Goal: Check status: Check status

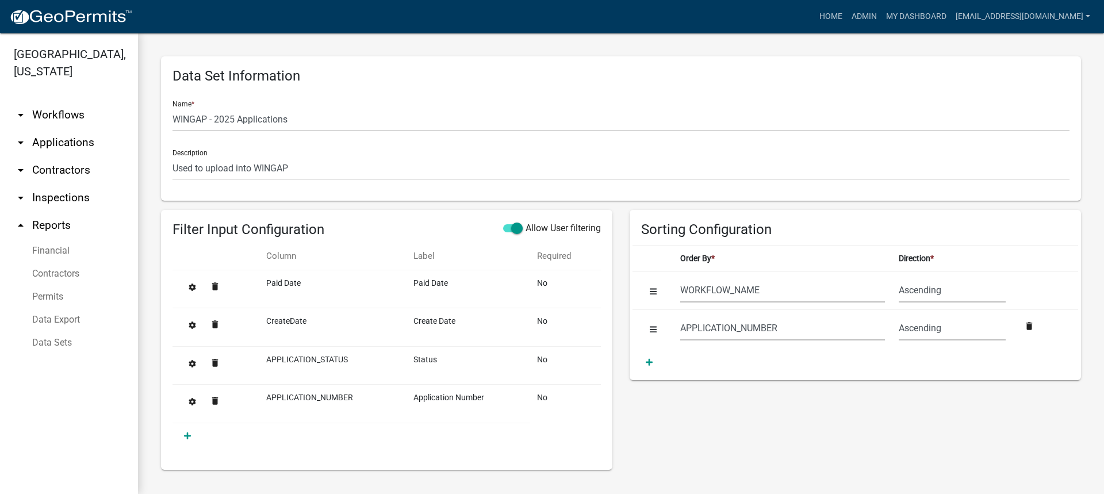
select select "WORKFLOW_NAME"
select select "APPLICATION_NUMBER"
select select "7400d1b1-48f7-42c7-b095-9fe160bbc210"
select select "8f0f348d-721e-4407-8947-e3b69b3f0a37"
select select "dfde459c-d354-4e07-a9d9-8fbc1c01046f"
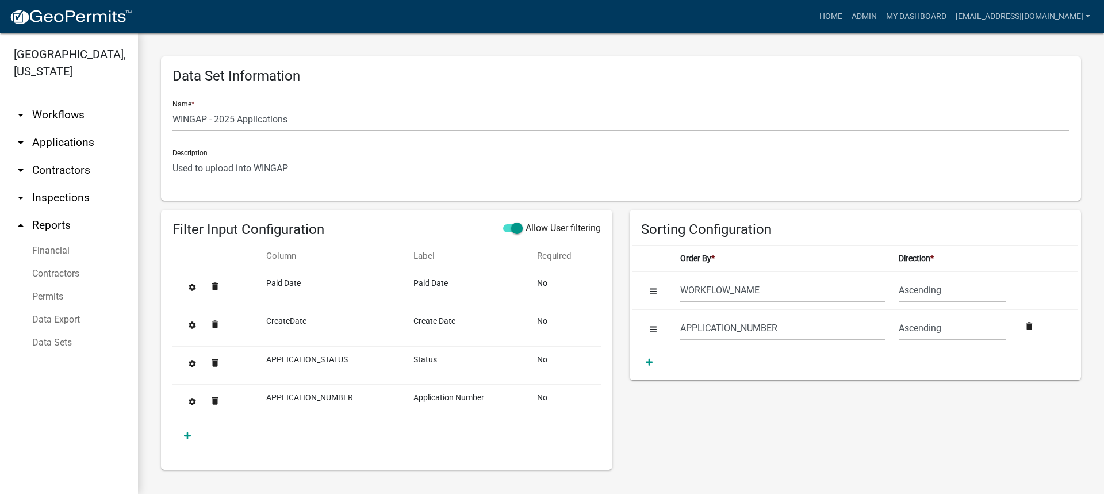
select select "60ae78d1-16ed-4e4f-872e-38be42fbcfcc"
select select "f65475f6-f532-4efb-8870-83598cb024bf"
select select "f718cd8a-5a53-4068-abaa-daf477a51fc3"
select select "dd78d371-1427-40dc-806a-1018b10d5d53"
select select "d3398bb2-1b7a-4daf-b382-fb5b9cae75b1"
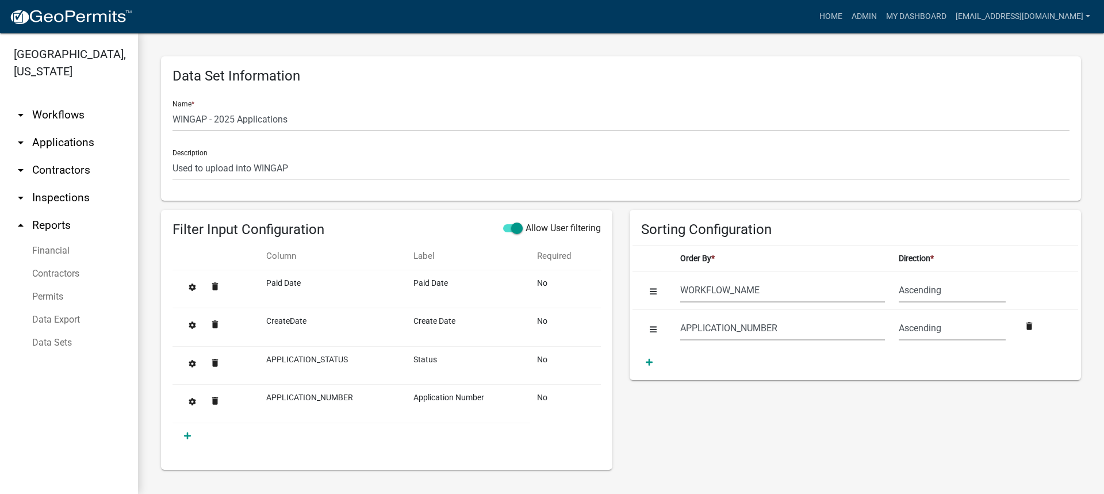
select select "502f208c-bc87-4ecb-9f82-130642696c9f"
select select "b331010a-ed5a-424e-940d-e3ba60a7dbbf"
click at [881, 10] on link "Admin" at bounding box center [864, 17] width 35 height 22
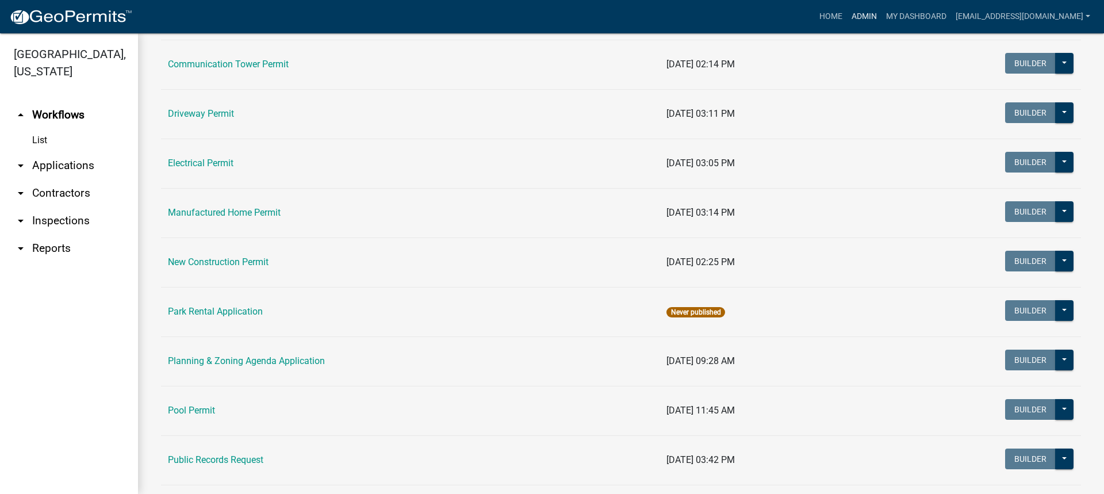
scroll to position [406, 0]
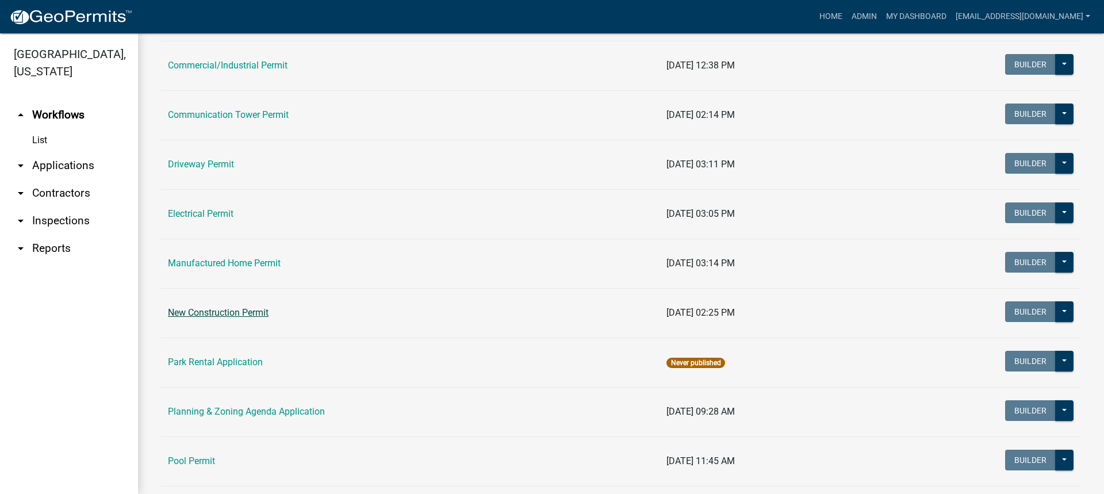
click at [186, 310] on link "New Construction Permit" at bounding box center [218, 312] width 101 height 11
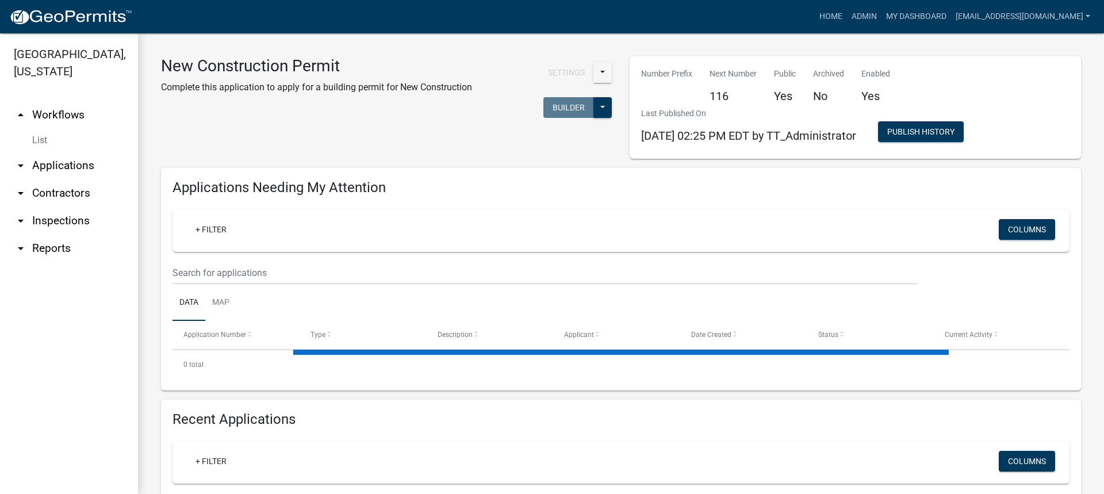
select select "2: 50"
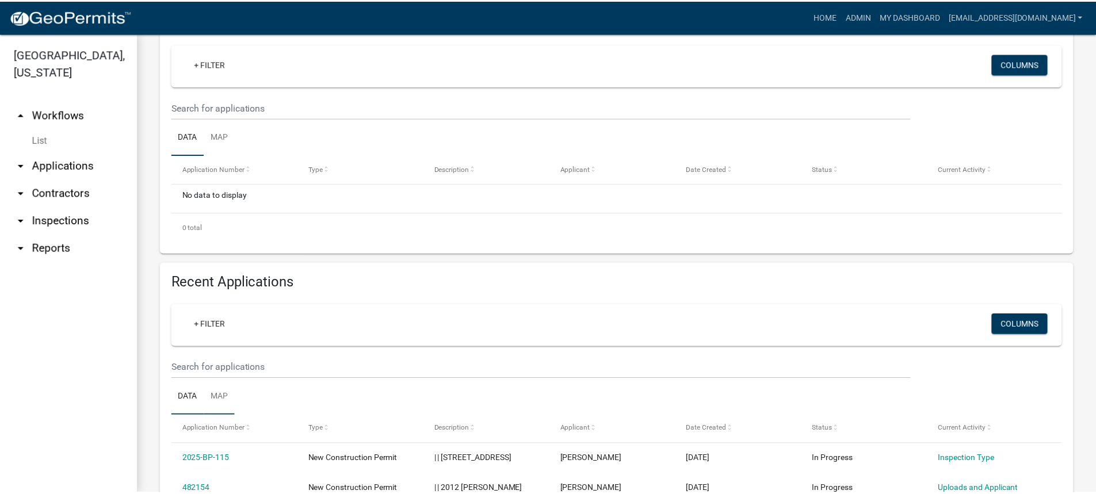
scroll to position [173, 0]
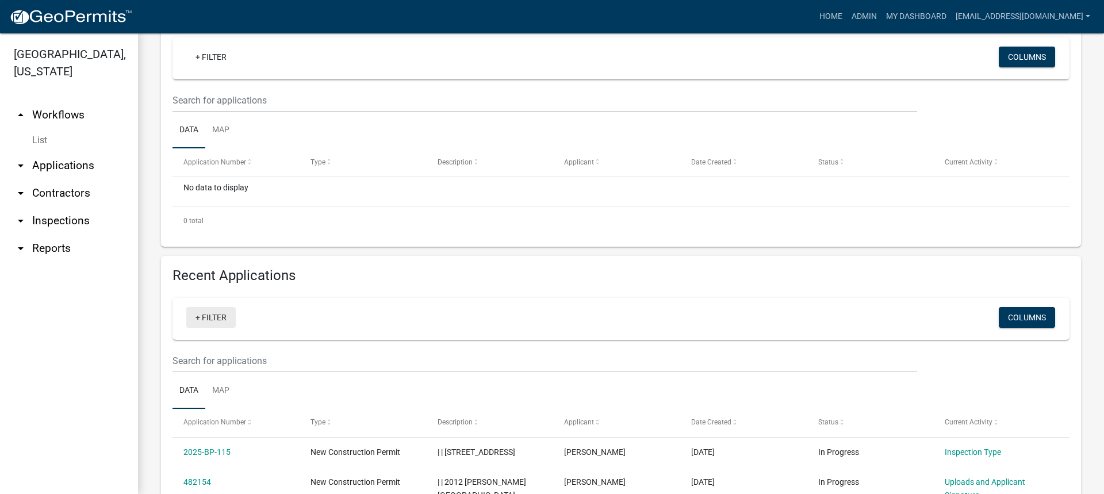
click at [211, 316] on link "+ Filter" at bounding box center [210, 317] width 49 height 21
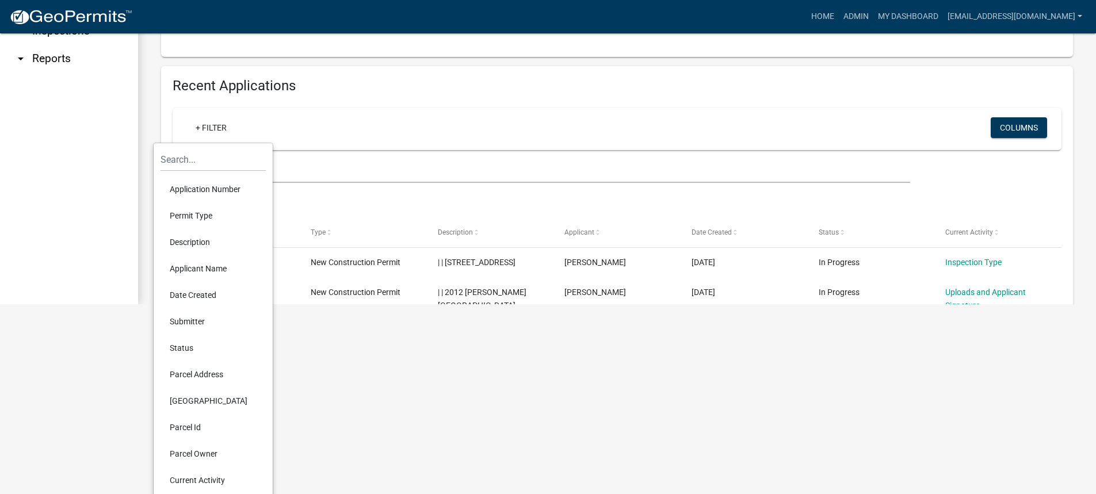
scroll to position [199, 0]
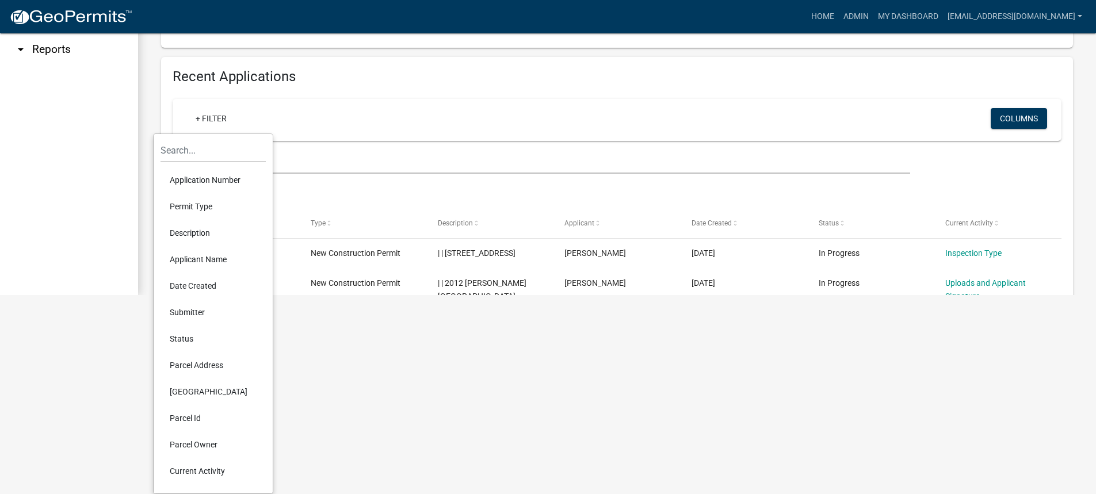
click at [183, 439] on li "Parcel Owner" at bounding box center [212, 444] width 105 height 26
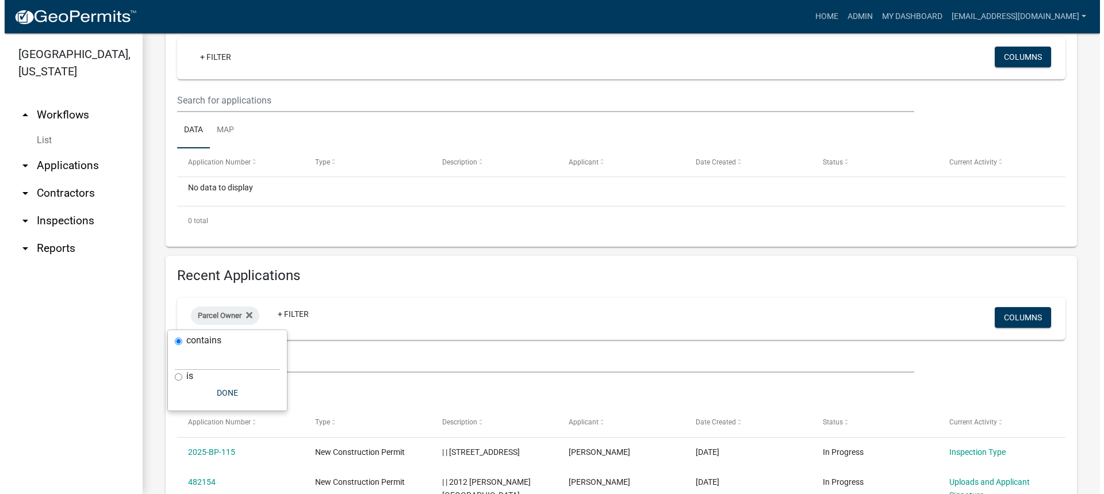
scroll to position [0, 0]
click at [205, 360] on input "text" at bounding box center [222, 359] width 105 height 24
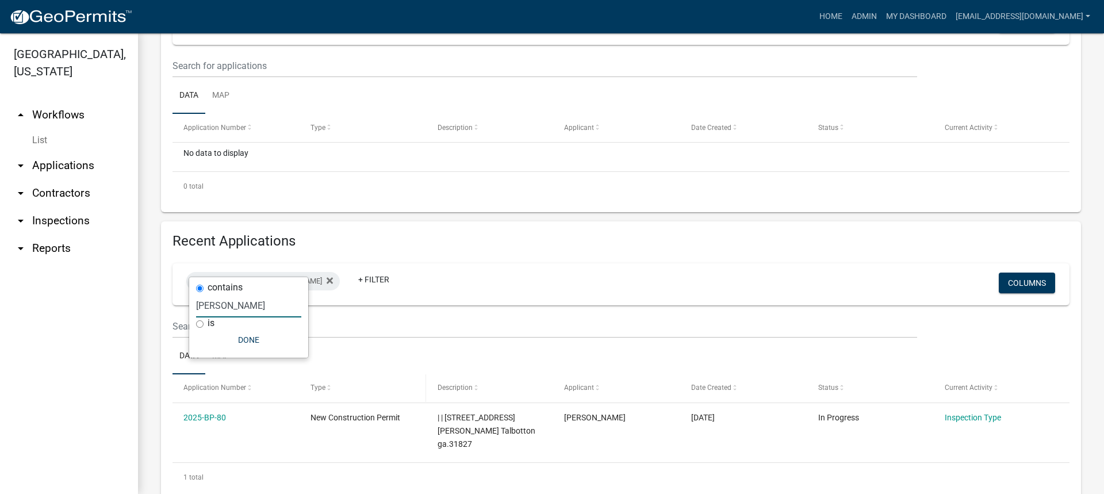
scroll to position [226, 0]
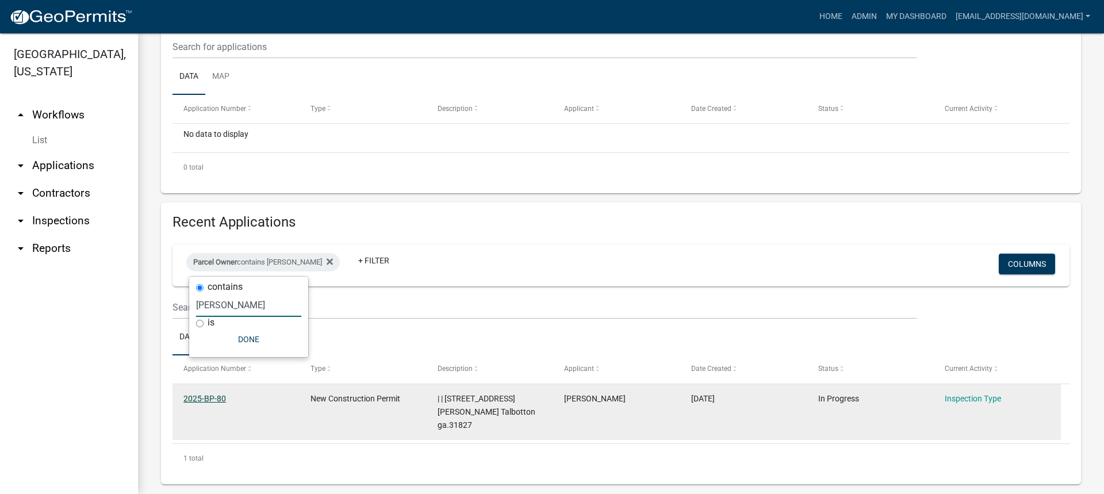
type input "[PERSON_NAME]"
click at [190, 399] on link "2025-BP-80" at bounding box center [204, 398] width 43 height 9
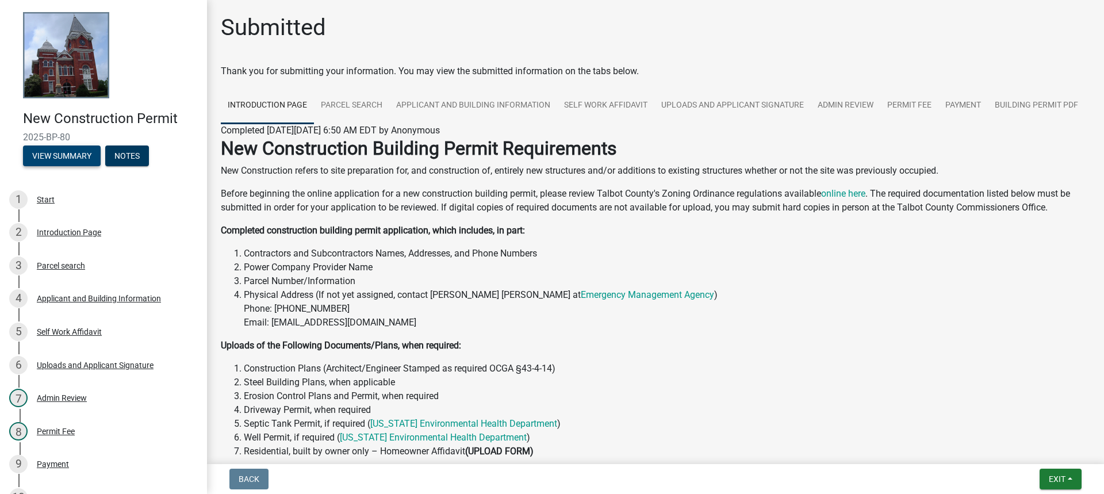
click at [53, 160] on button "View Summary" at bounding box center [62, 156] width 78 height 21
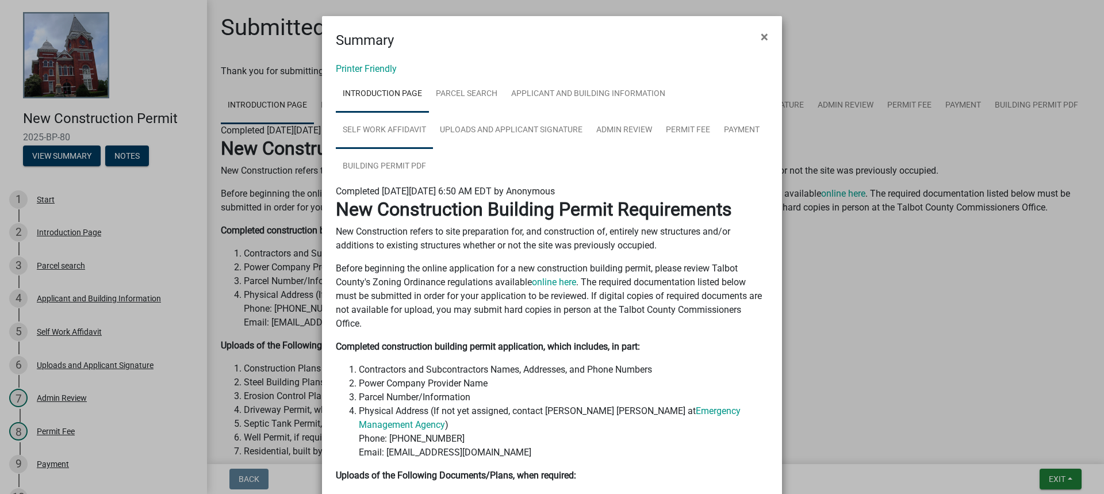
click at [433, 112] on link "Self Work Affidavit" at bounding box center [384, 130] width 97 height 37
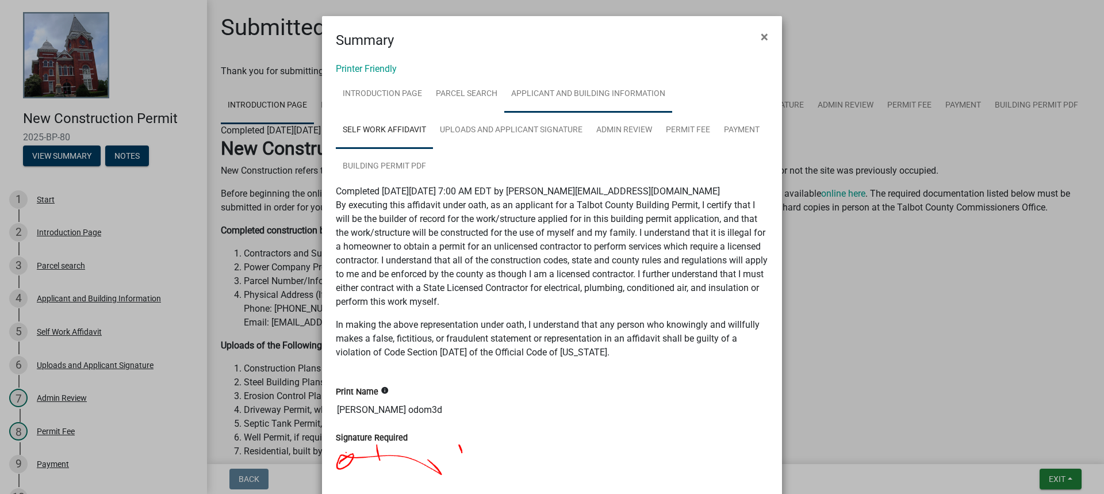
click at [571, 93] on link "Applicant and Building Information" at bounding box center [588, 94] width 168 height 37
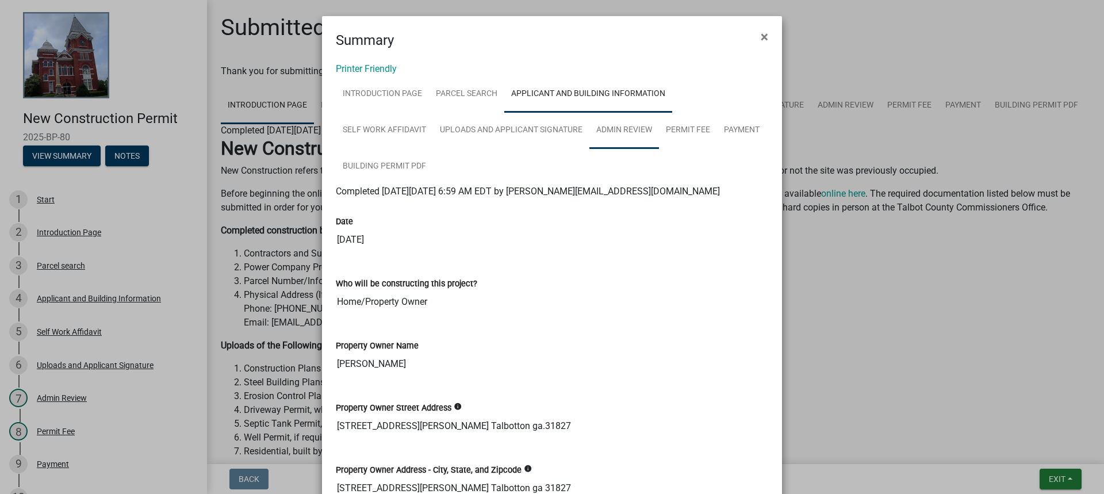
click at [590, 124] on link "Admin Review" at bounding box center [625, 130] width 70 height 37
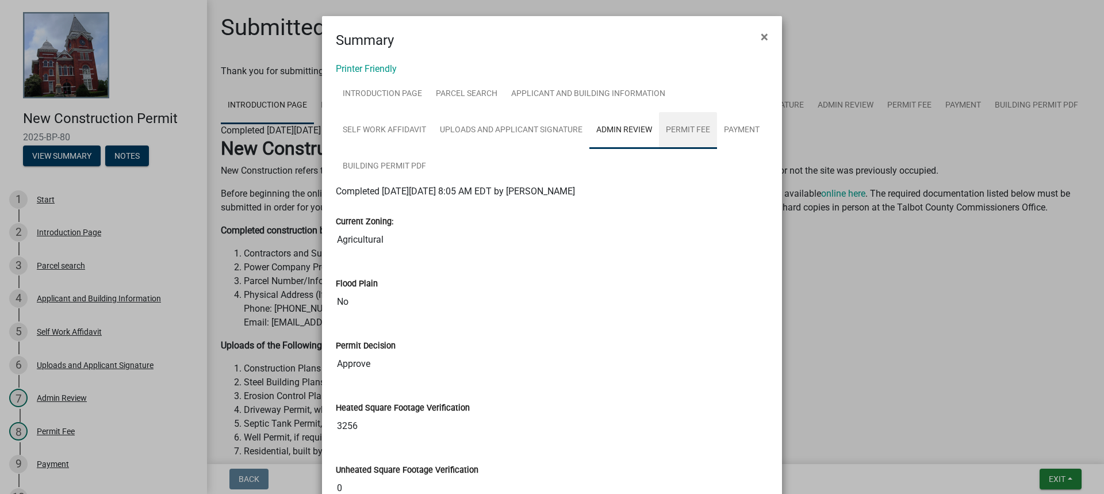
click at [659, 131] on link "Permit Fee" at bounding box center [688, 130] width 58 height 37
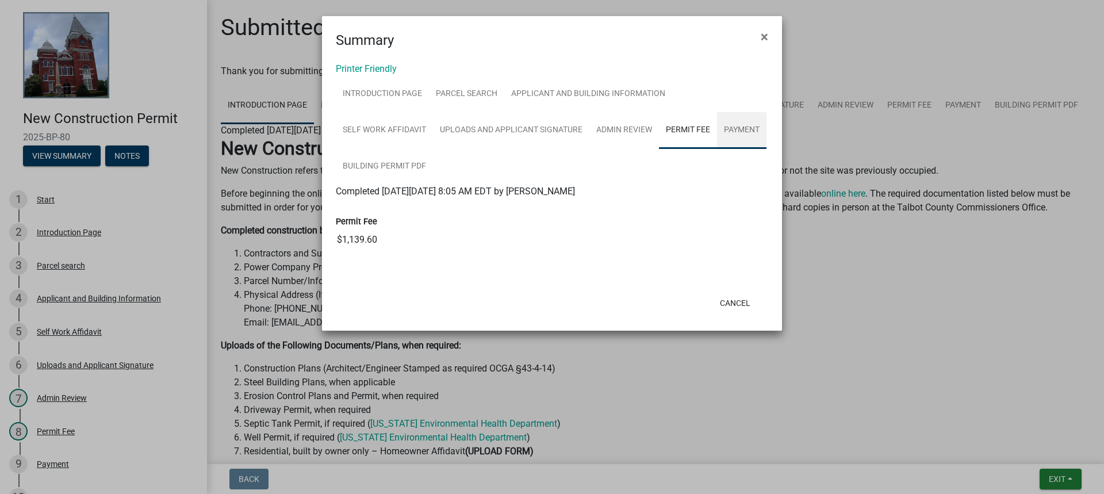
click at [717, 128] on link "Payment" at bounding box center [741, 130] width 49 height 37
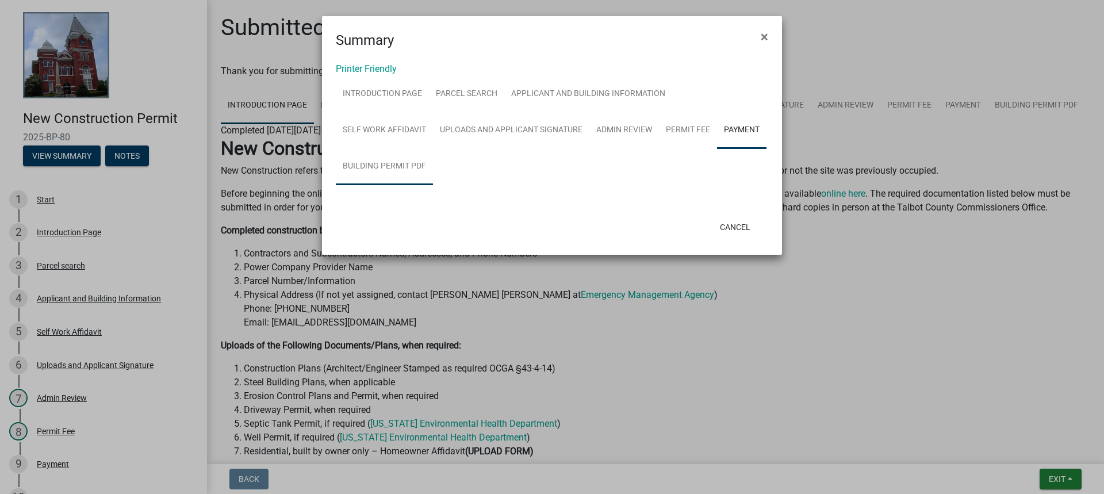
click at [433, 148] on link "Building Permit PDF" at bounding box center [384, 166] width 97 height 37
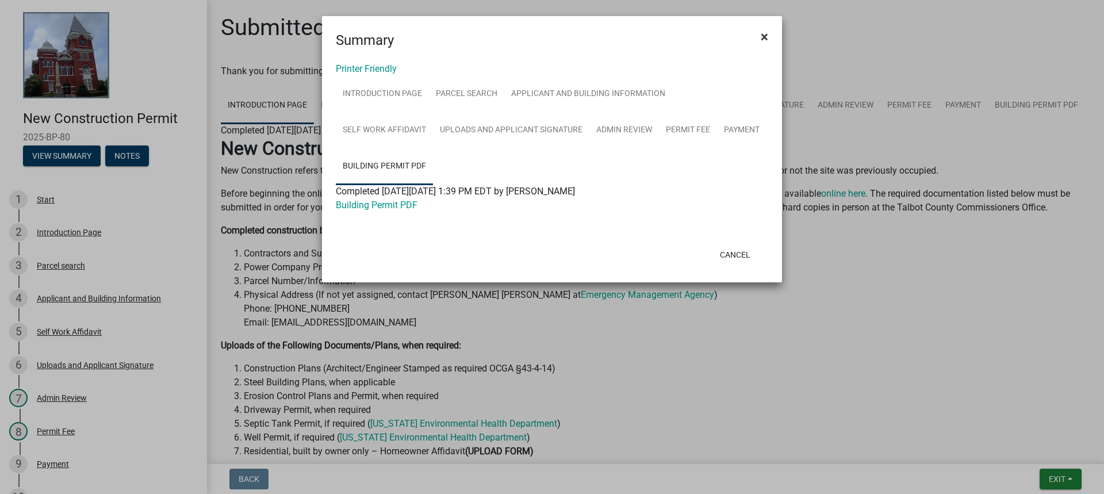
click at [767, 41] on span "×" at bounding box center [764, 37] width 7 height 16
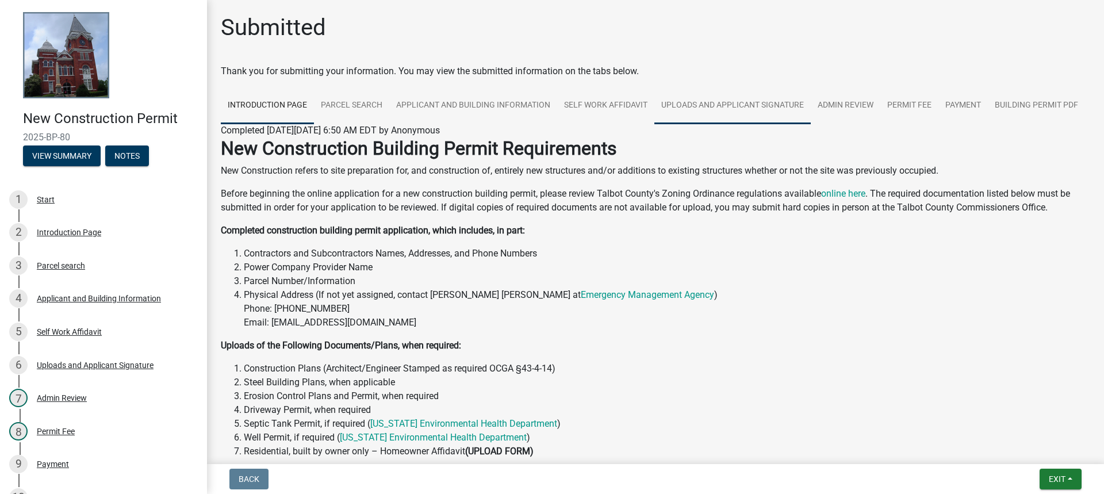
click at [716, 106] on link "Uploads and Applicant Signature" at bounding box center [733, 105] width 156 height 37
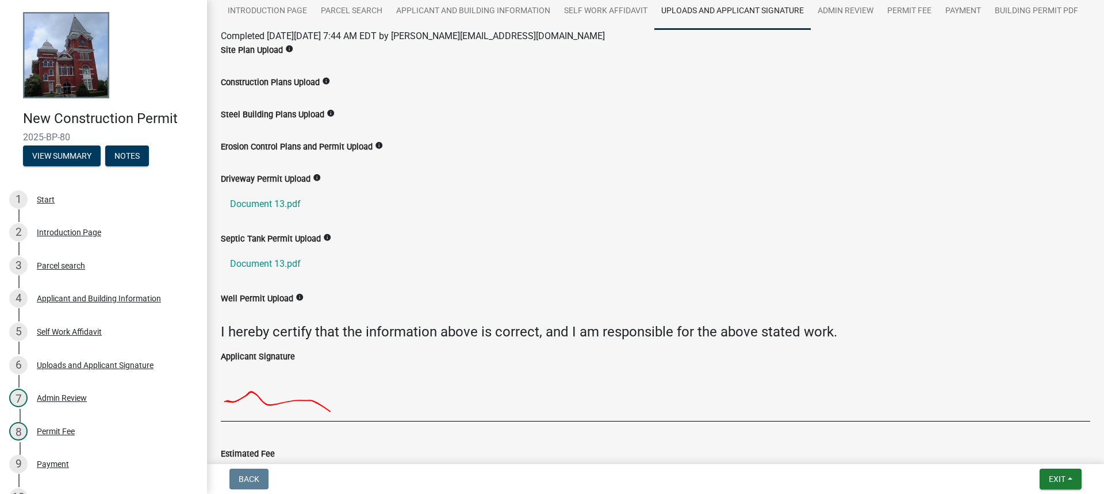
scroll to position [115, 0]
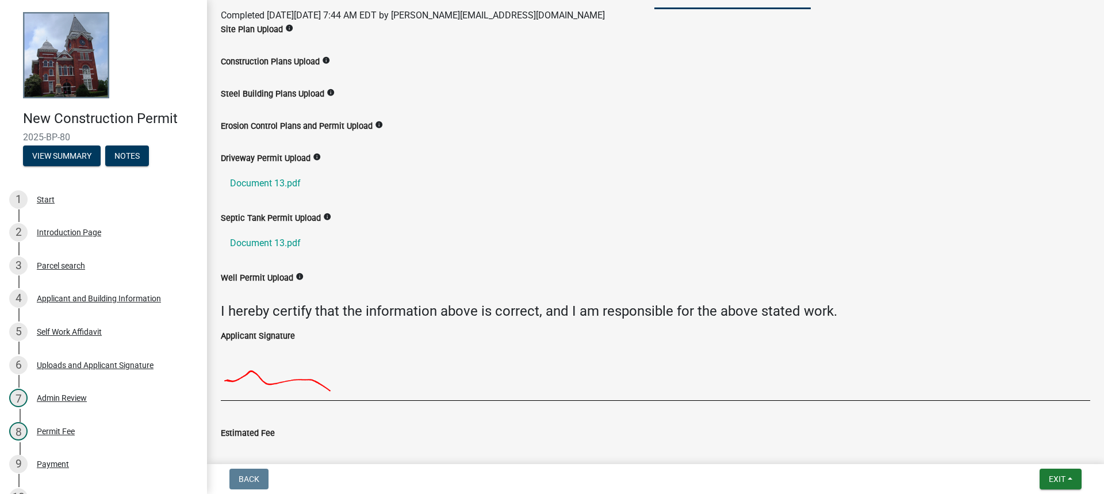
click at [326, 64] on icon "info" at bounding box center [326, 60] width 8 height 8
click at [529, 202] on ul "Document 13.pdf" at bounding box center [656, 183] width 870 height 37
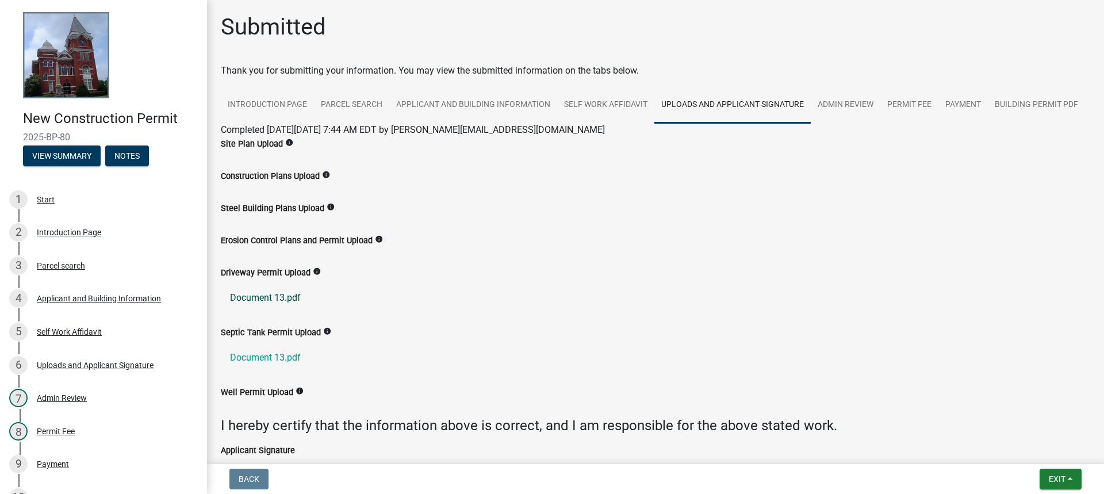
scroll to position [0, 0]
click at [114, 159] on button "Notes" at bounding box center [127, 156] width 44 height 21
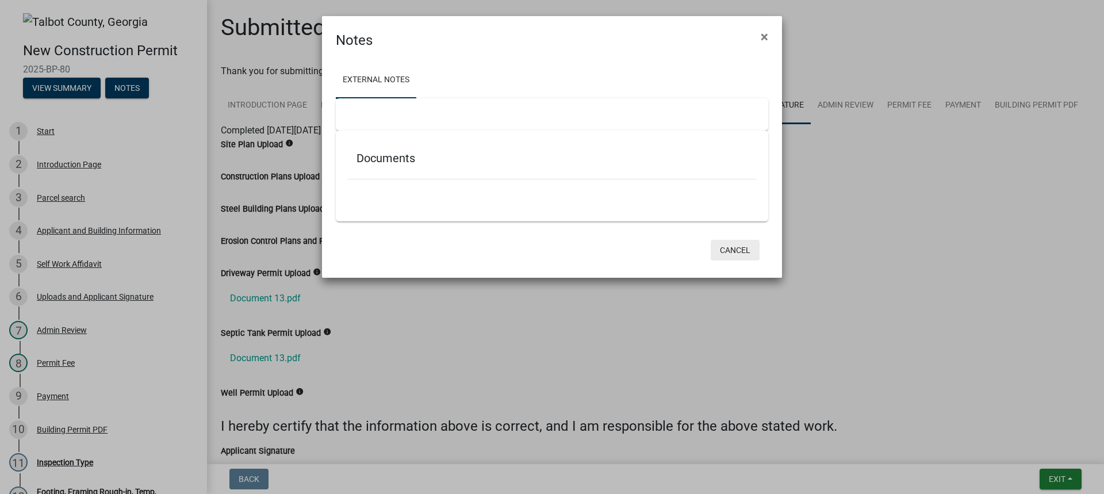
click at [718, 255] on button "Cancel" at bounding box center [735, 250] width 49 height 21
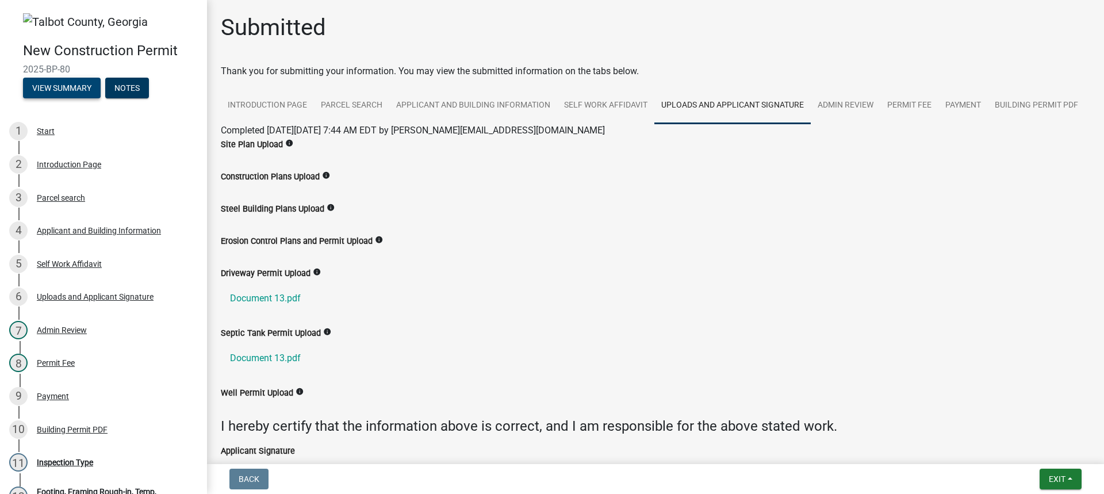
click at [51, 86] on button "View Summary" at bounding box center [62, 88] width 78 height 21
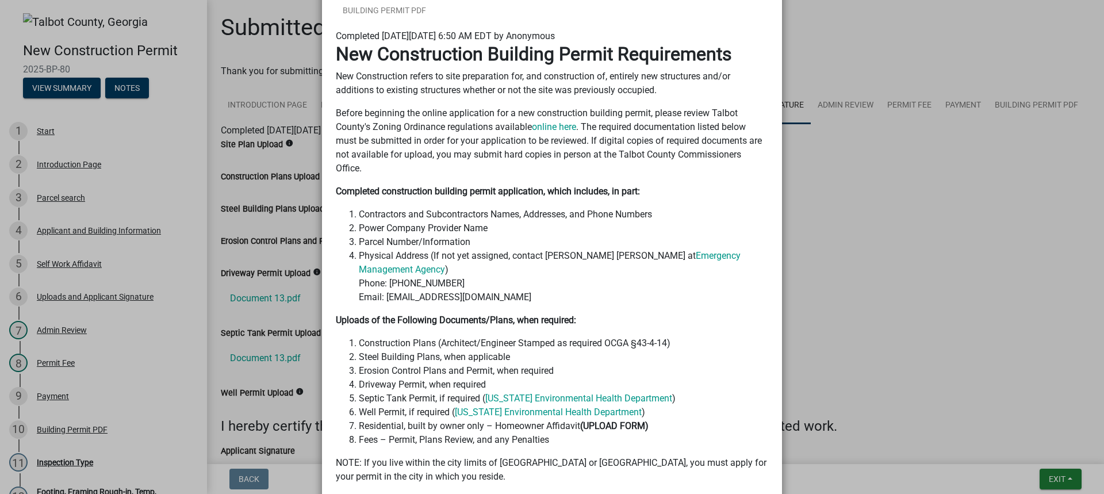
scroll to position [4, 0]
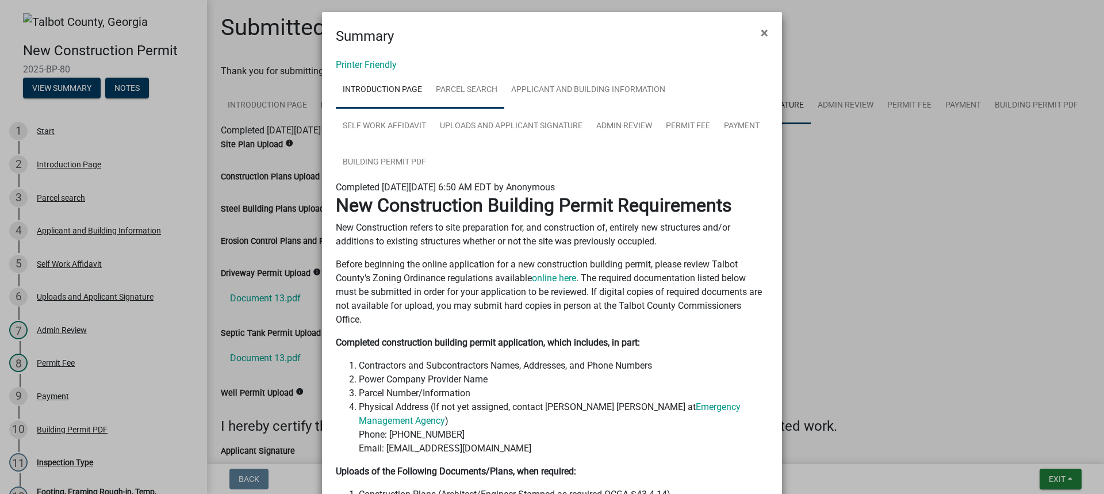
click at [461, 91] on link "Parcel search" at bounding box center [466, 90] width 75 height 37
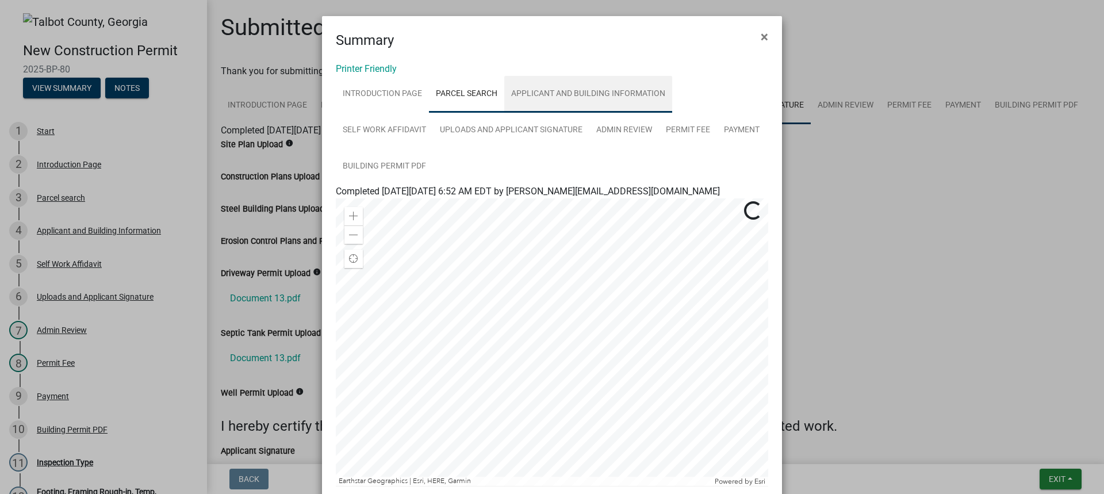
click at [542, 96] on link "Applicant and Building Information" at bounding box center [588, 94] width 168 height 37
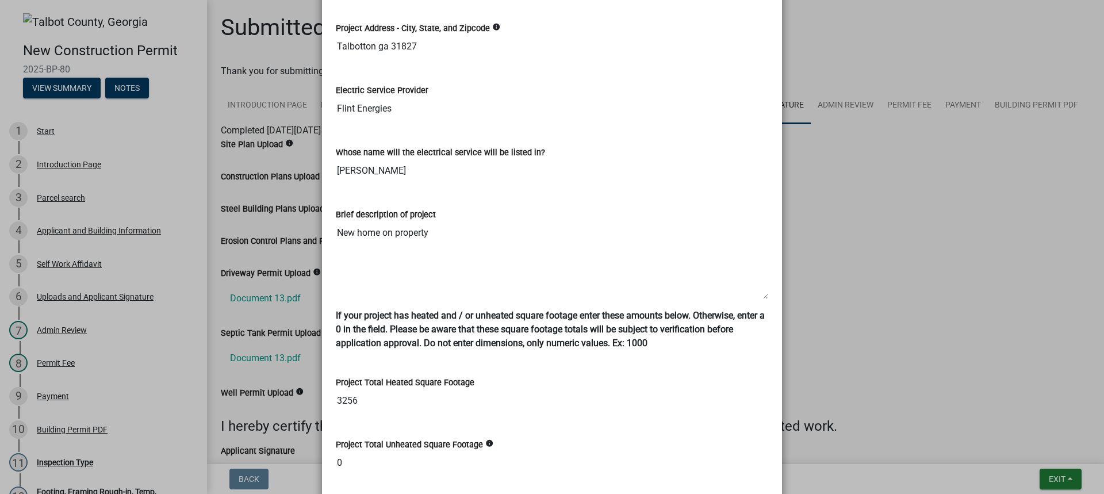
scroll to position [730, 0]
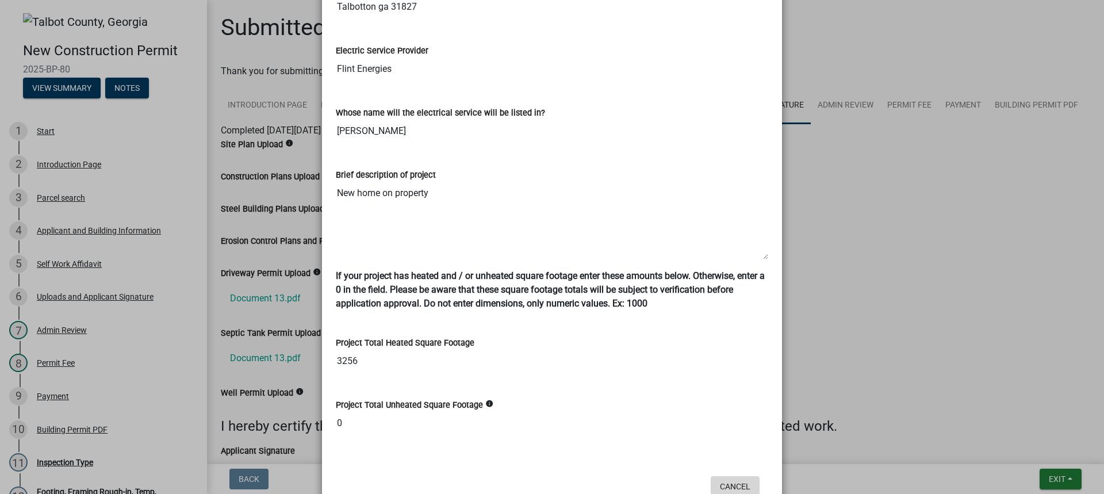
click at [713, 476] on button "Cancel" at bounding box center [735, 486] width 49 height 21
